Goal: Communication & Community: Share content

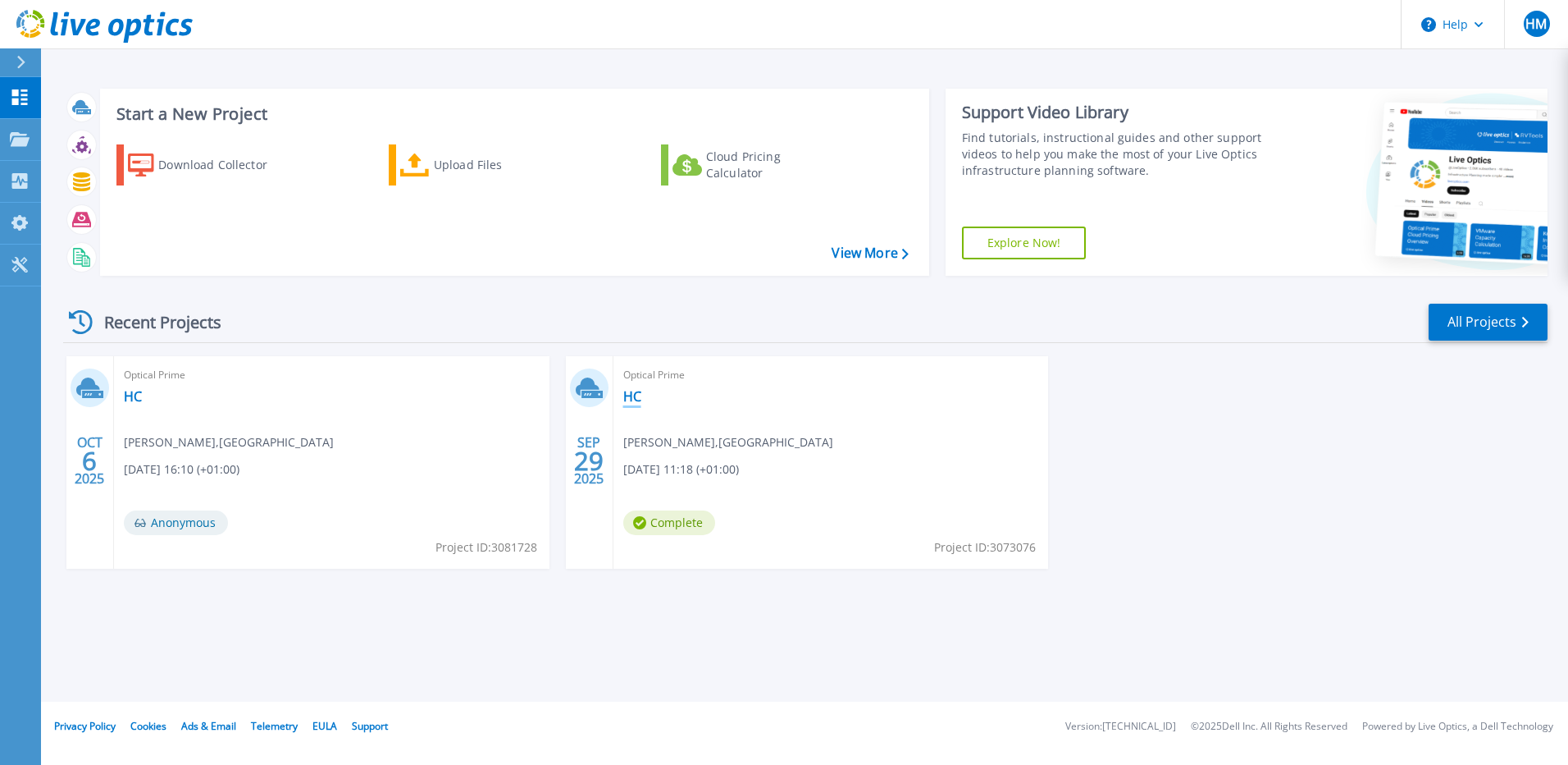
click at [631, 394] on link "HC" at bounding box center [632, 396] width 18 height 17
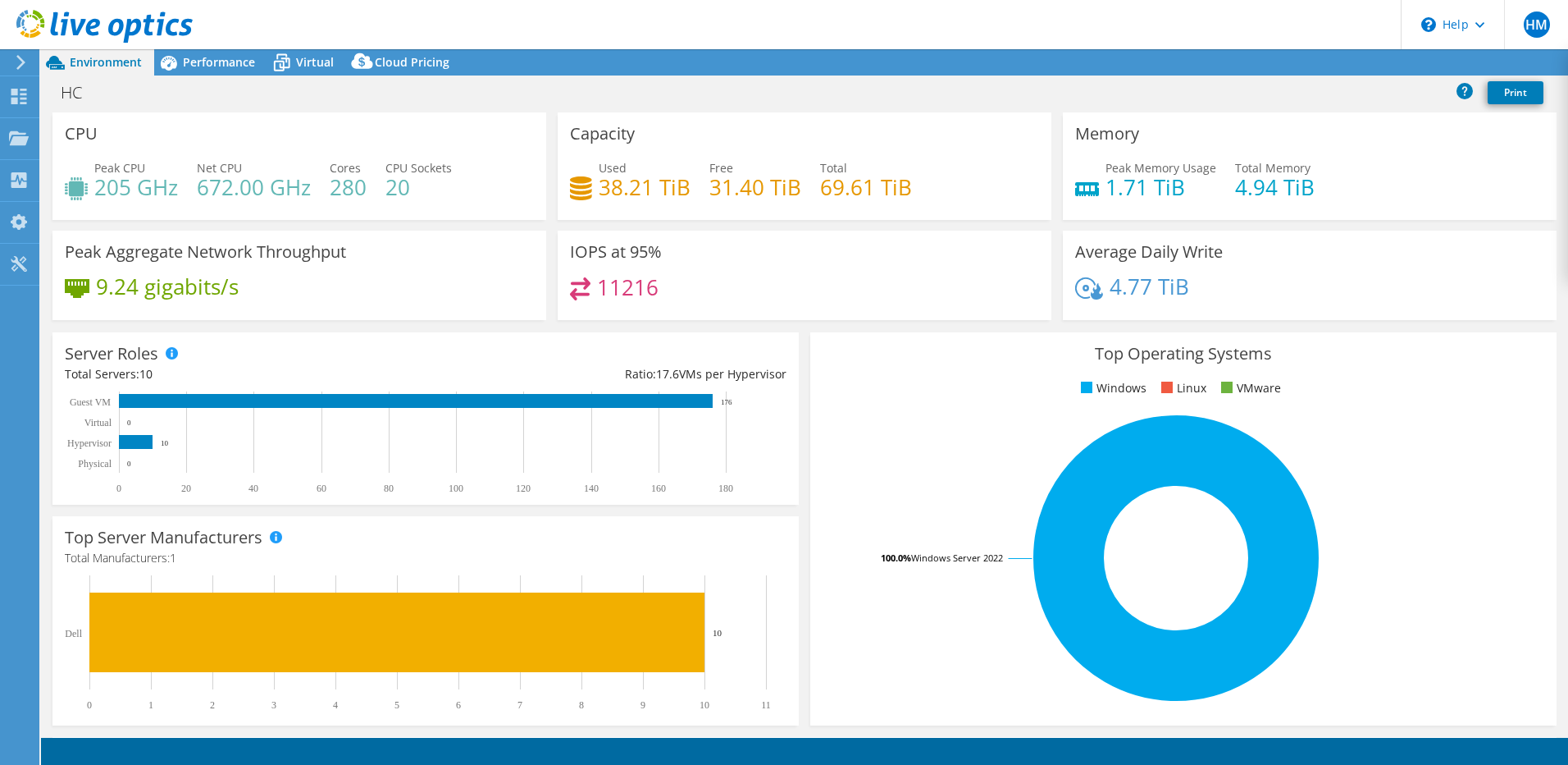
select select "USD"
drag, startPoint x: 1361, startPoint y: 57, endPoint x: 1352, endPoint y: 82, distance: 26.6
click at [1361, 57] on link "Share" at bounding box center [1362, 62] width 67 height 26
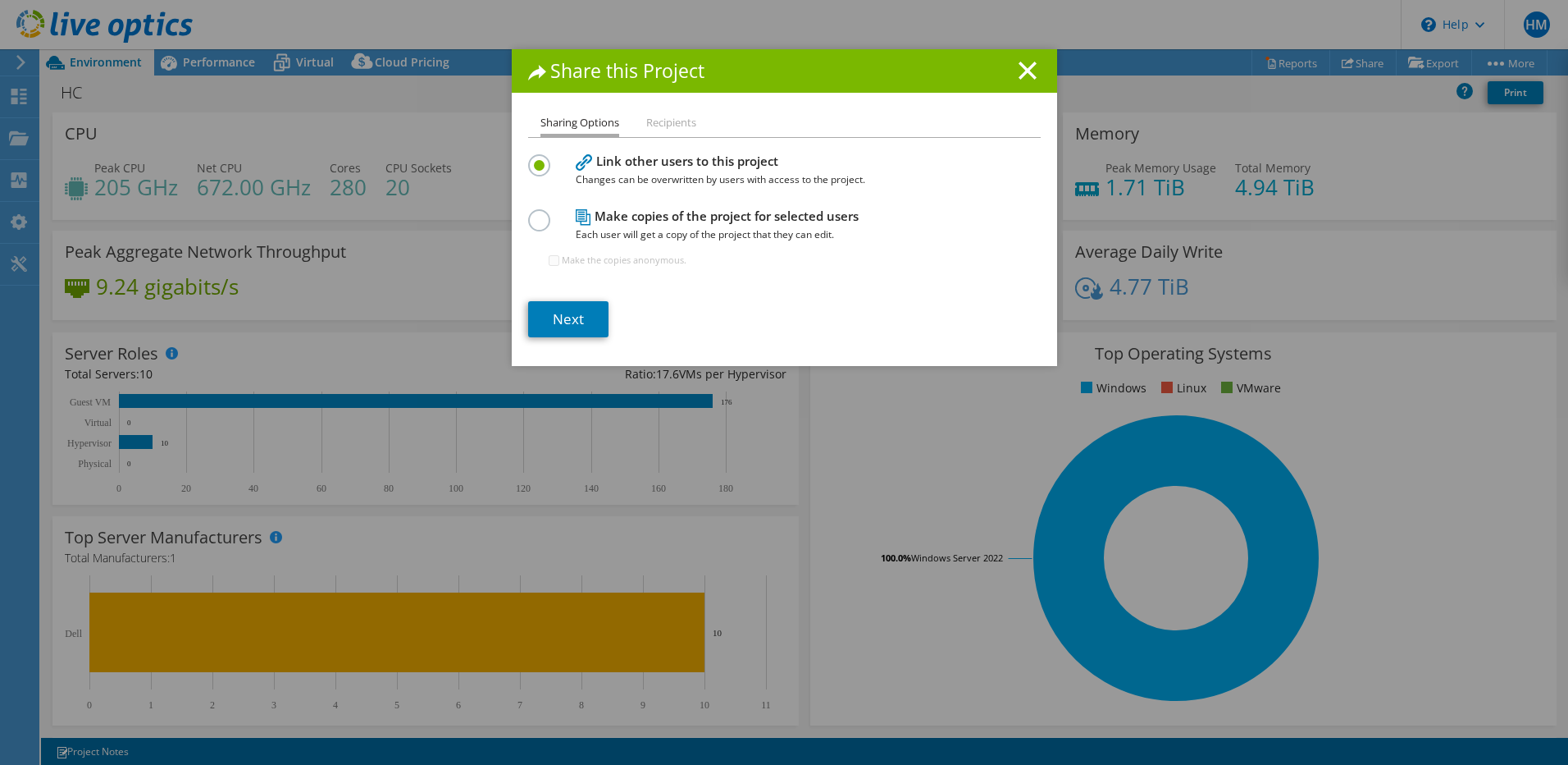
click at [644, 226] on span "Each user will get a copy of the project that they can edit." at bounding box center [780, 235] width 410 height 18
click at [531, 214] on label at bounding box center [542, 211] width 28 height 4
click at [0, 0] on input "radio" at bounding box center [0, 0] width 0 height 0
click at [562, 259] on label "Make the copies anonymous." at bounding box center [624, 260] width 125 height 17
click at [555, 259] on input "Make the copies anonymous." at bounding box center [554, 261] width 11 height 11
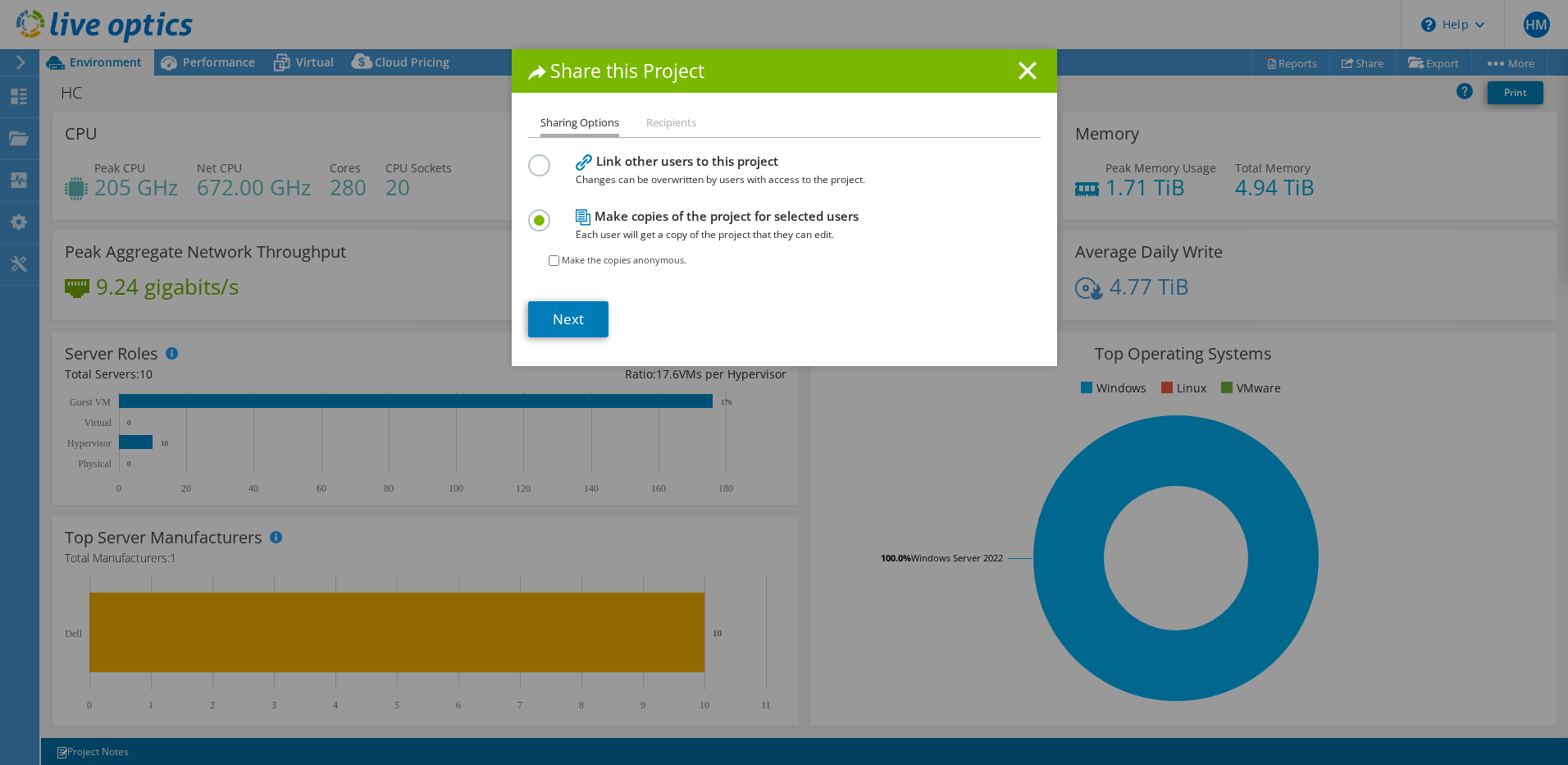
checkbox input "true"
click at [566, 323] on link "Next" at bounding box center [568, 319] width 81 height 36
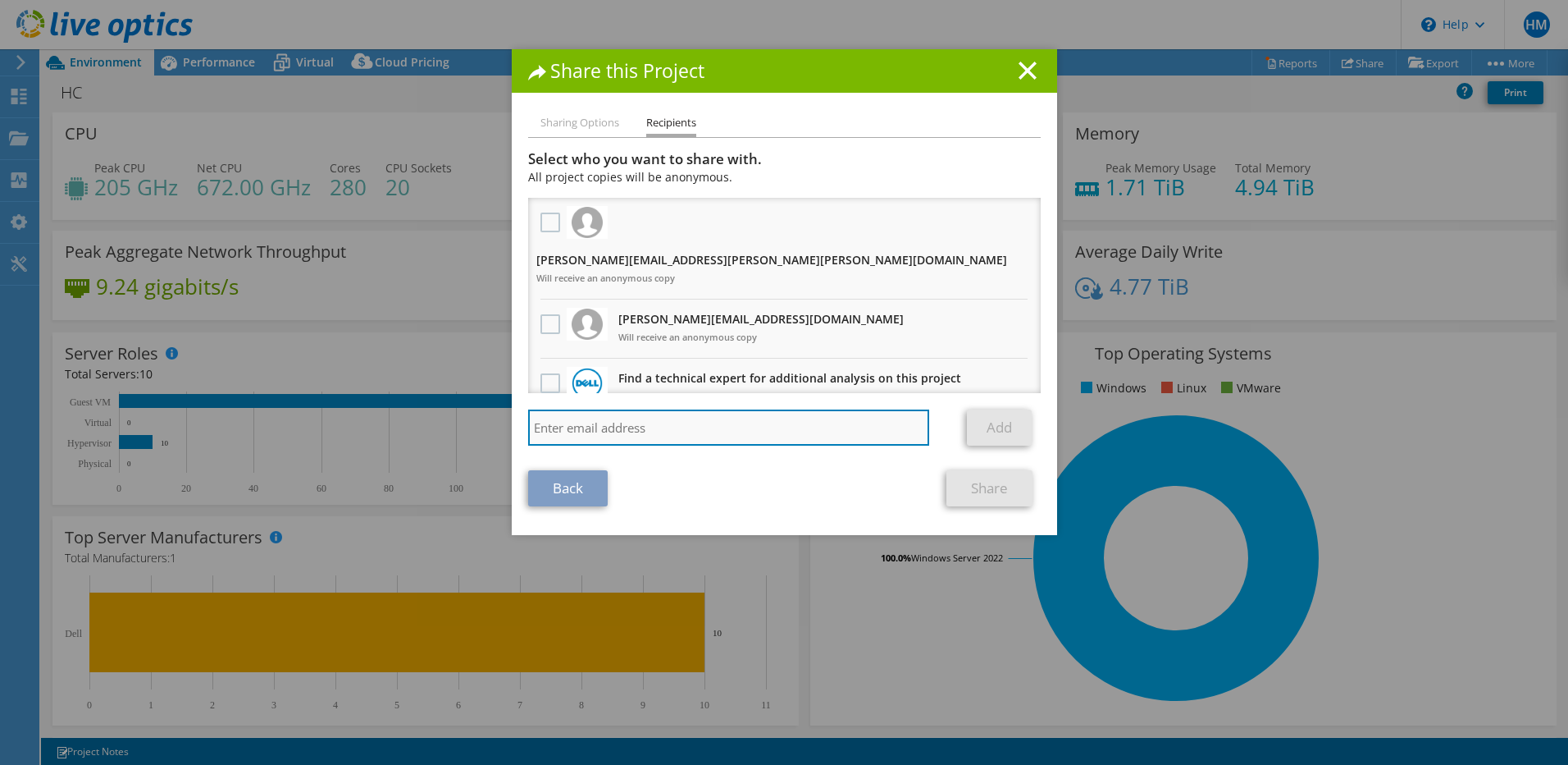
click at [811, 412] on input "search" at bounding box center [729, 427] width 402 height 36
paste input "jon.yorke@ng-it.co.uk"
type input "jon.yorke@ng-it.co.uk"
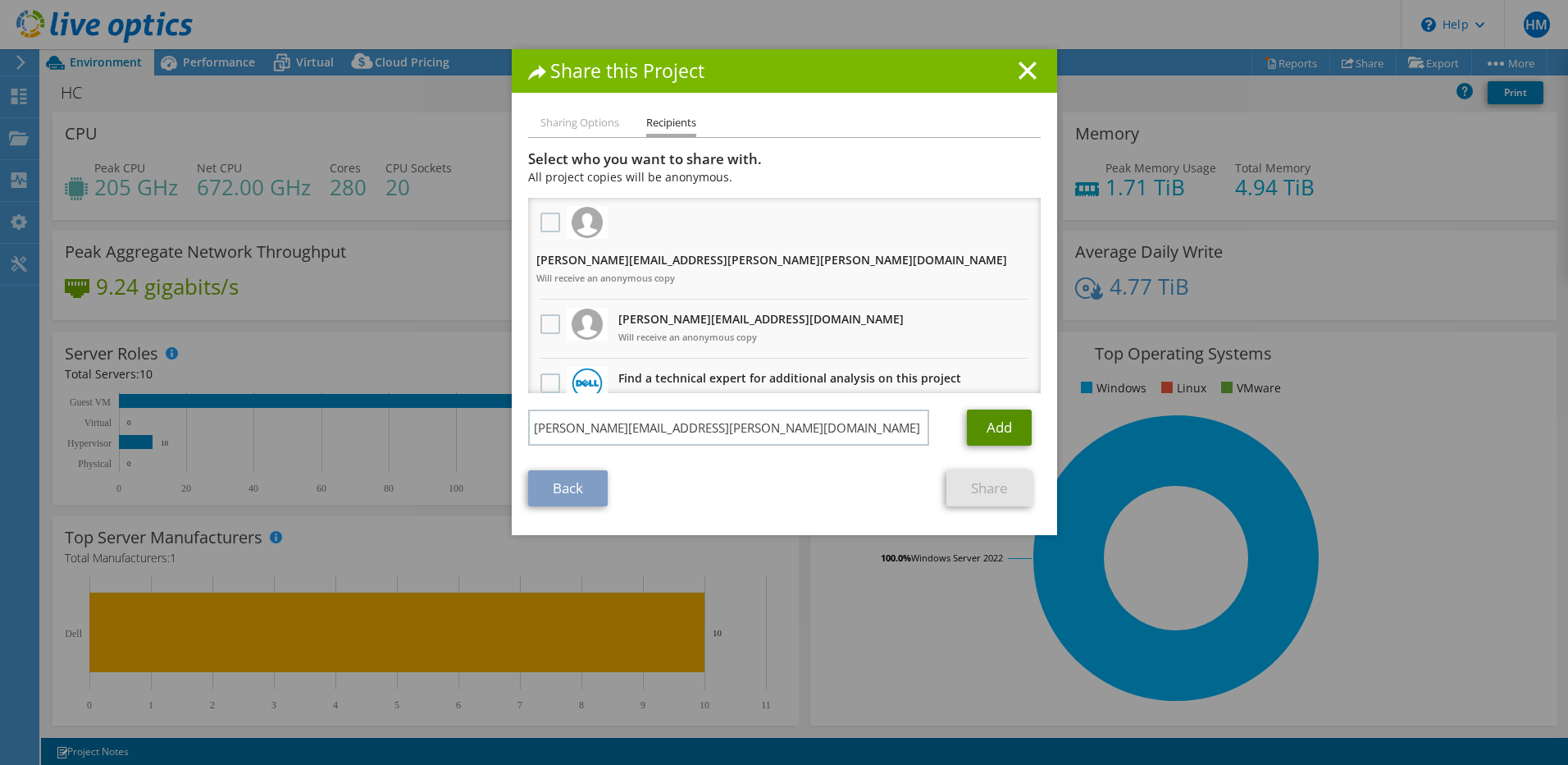
click at [990, 410] on link "Add" at bounding box center [998, 427] width 65 height 36
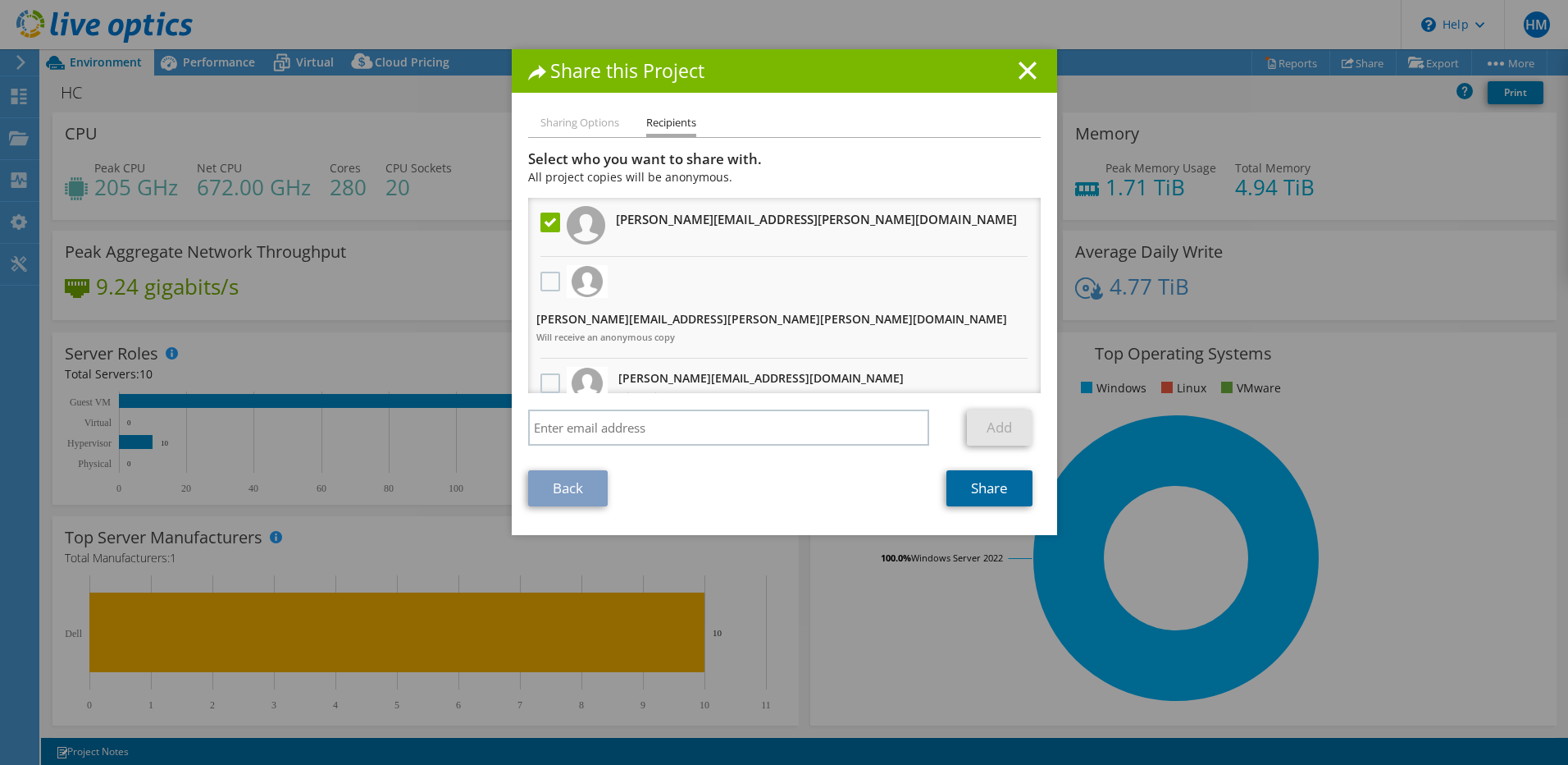
click at [984, 492] on link "Share" at bounding box center [989, 488] width 86 height 36
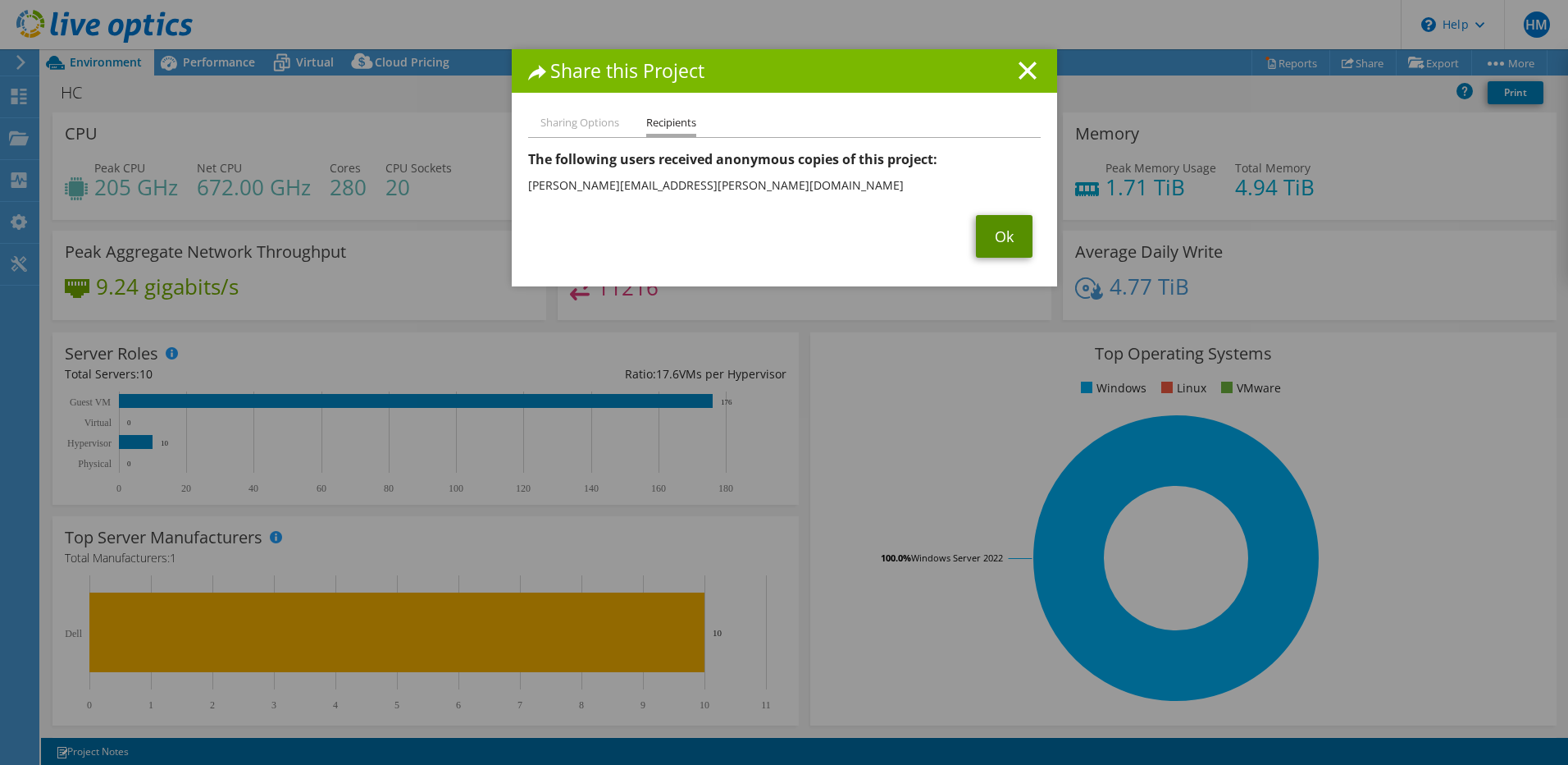
click at [995, 234] on link "Ok" at bounding box center [1004, 236] width 57 height 43
